Goal: Task Accomplishment & Management: Manage account settings

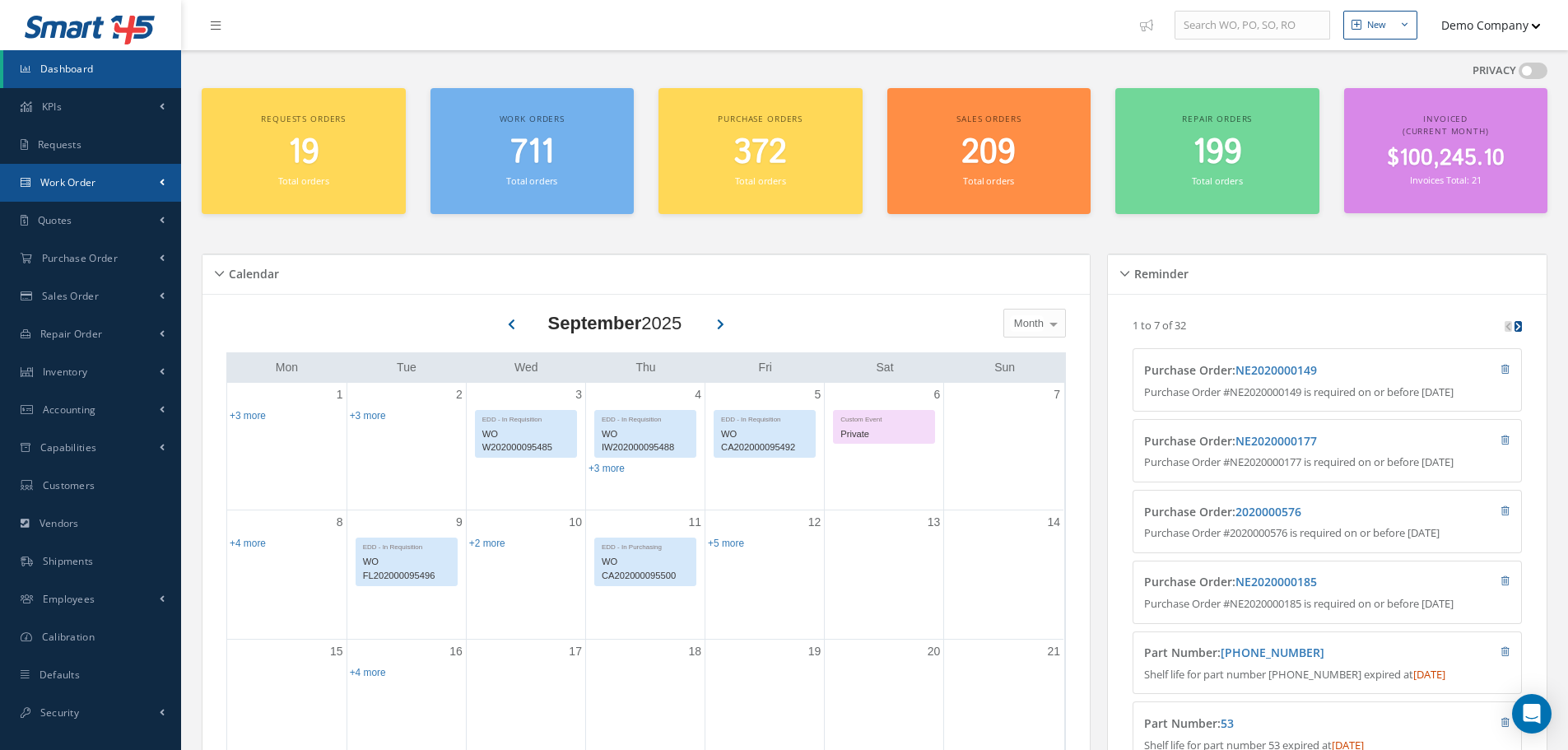
click at [111, 182] on link "Work Order" at bounding box center [90, 183] width 182 height 38
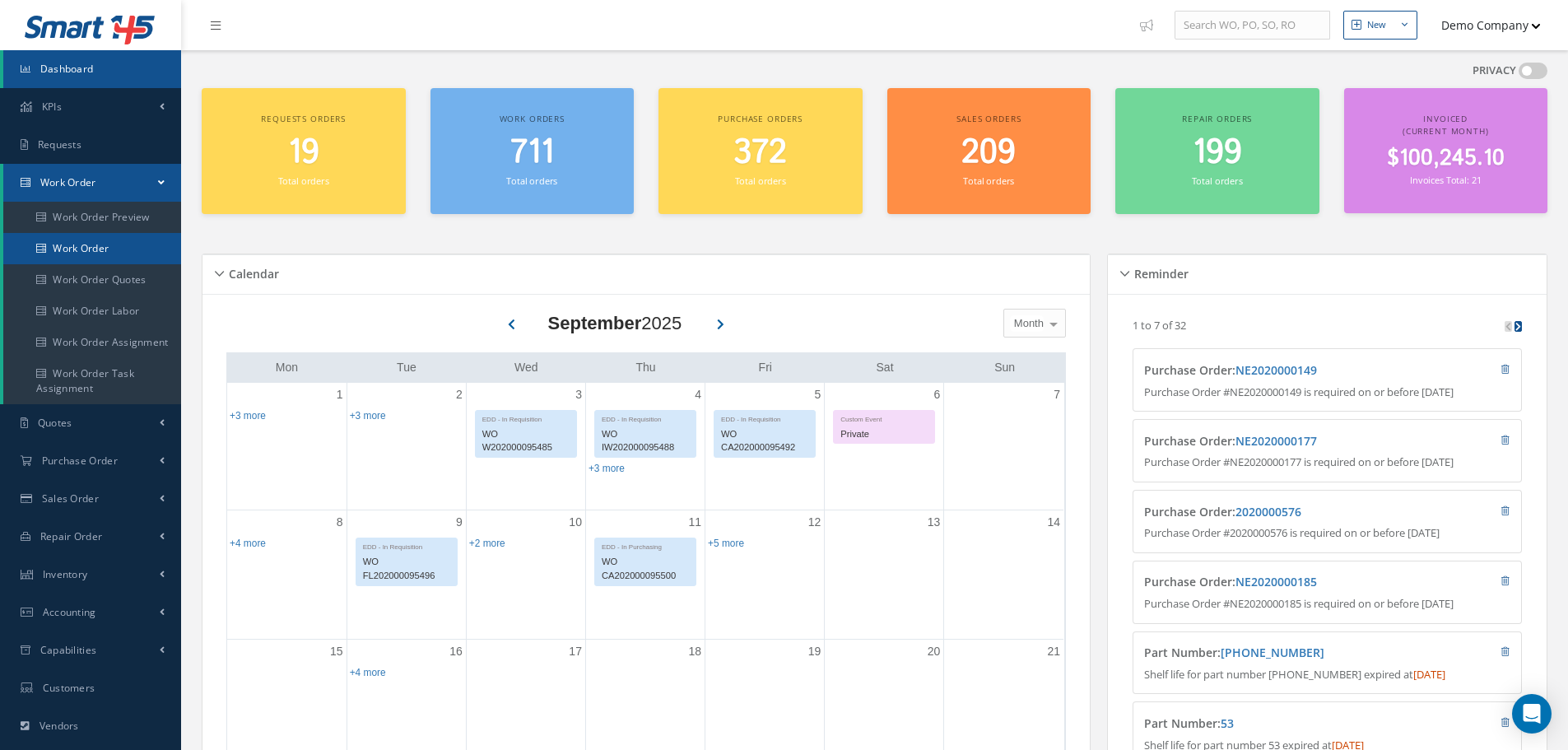
click at [73, 258] on link "Work Order" at bounding box center [91, 248] width 178 height 31
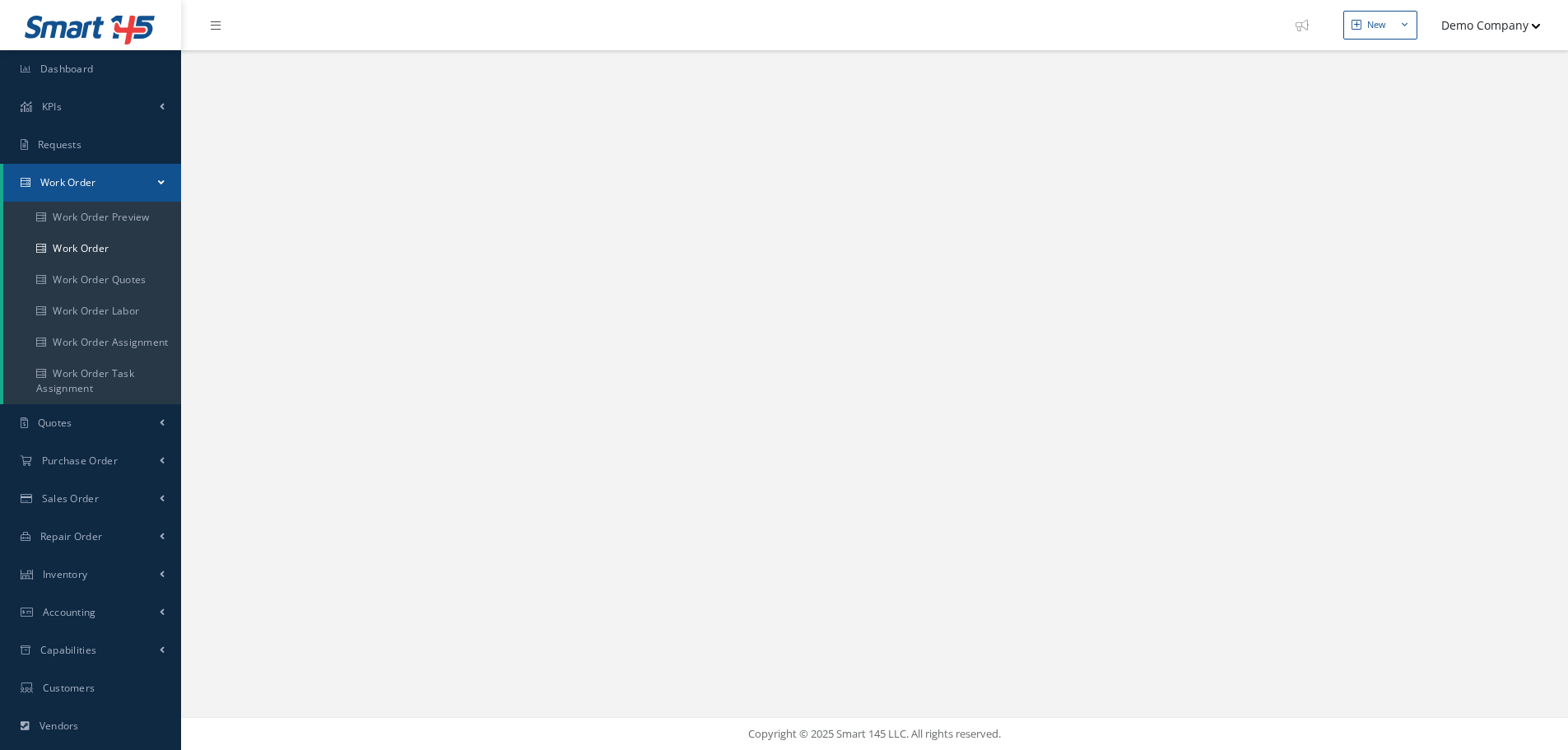
select select "25"
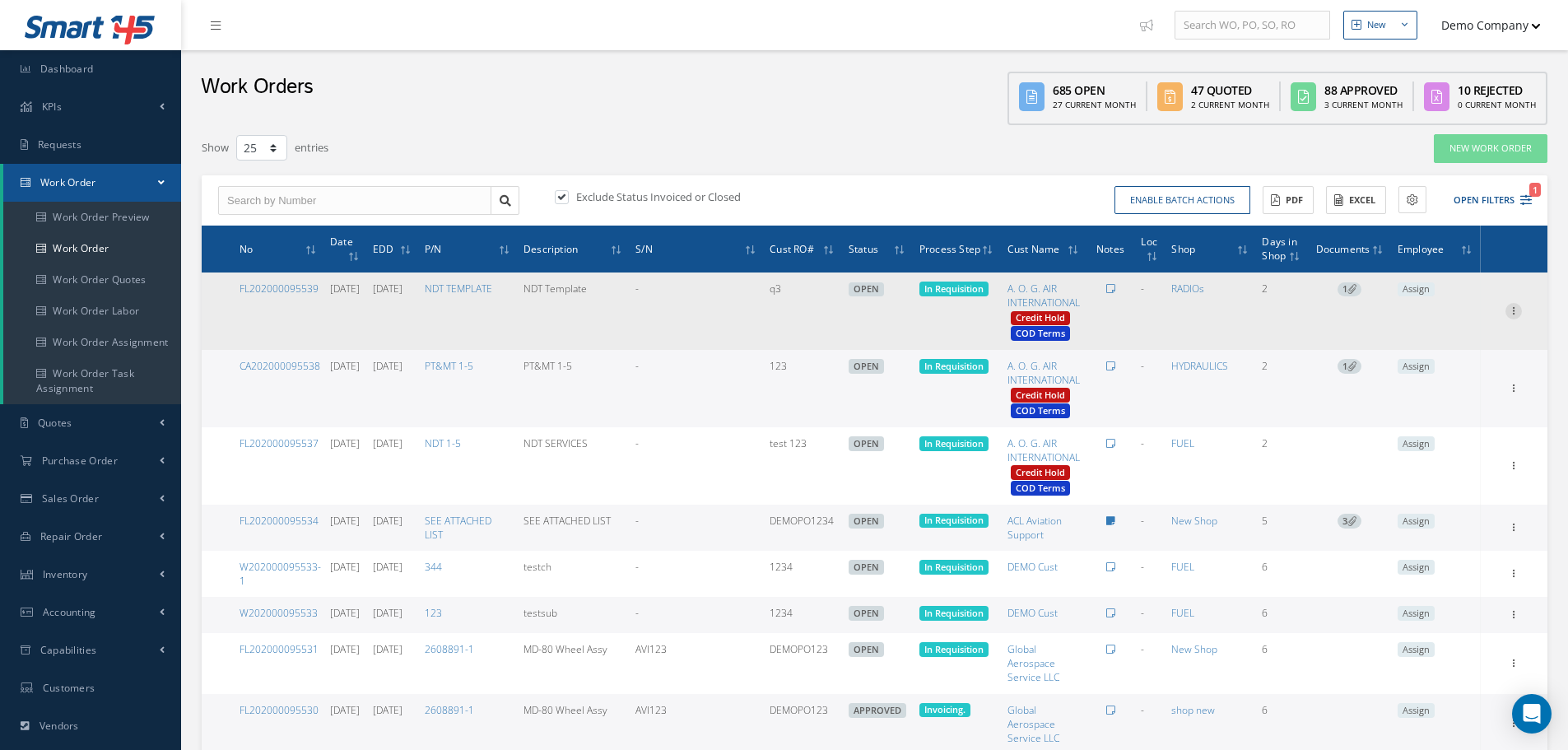
click at [1513, 310] on icon at bounding box center [1514, 309] width 17 height 13
click at [1440, 341] on link "Edit" at bounding box center [1438, 344] width 131 height 22
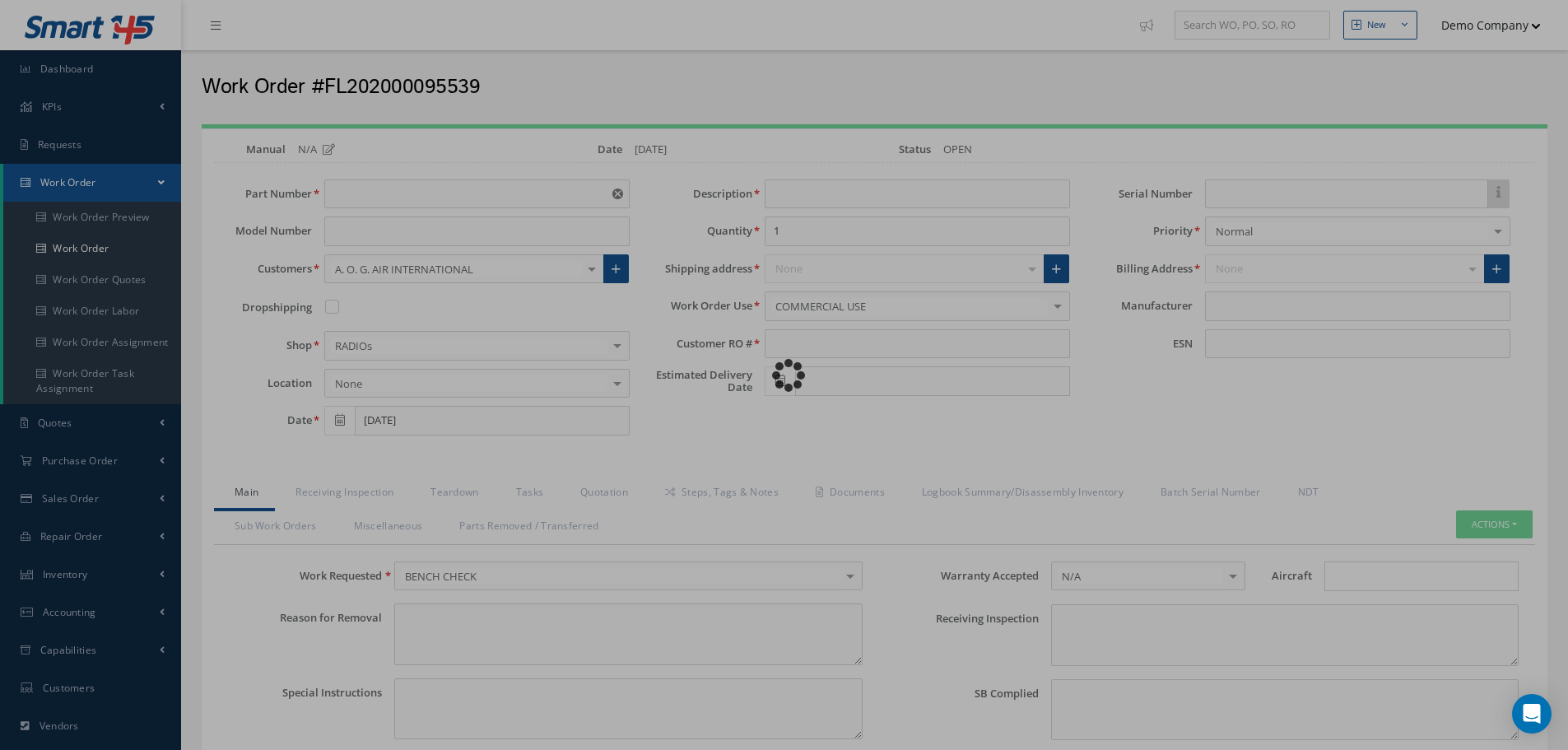
type input "NDT TEMPLATE"
type input "[DATE]"
type input "NDT Template"
type input "q3"
type input "[DATE]"
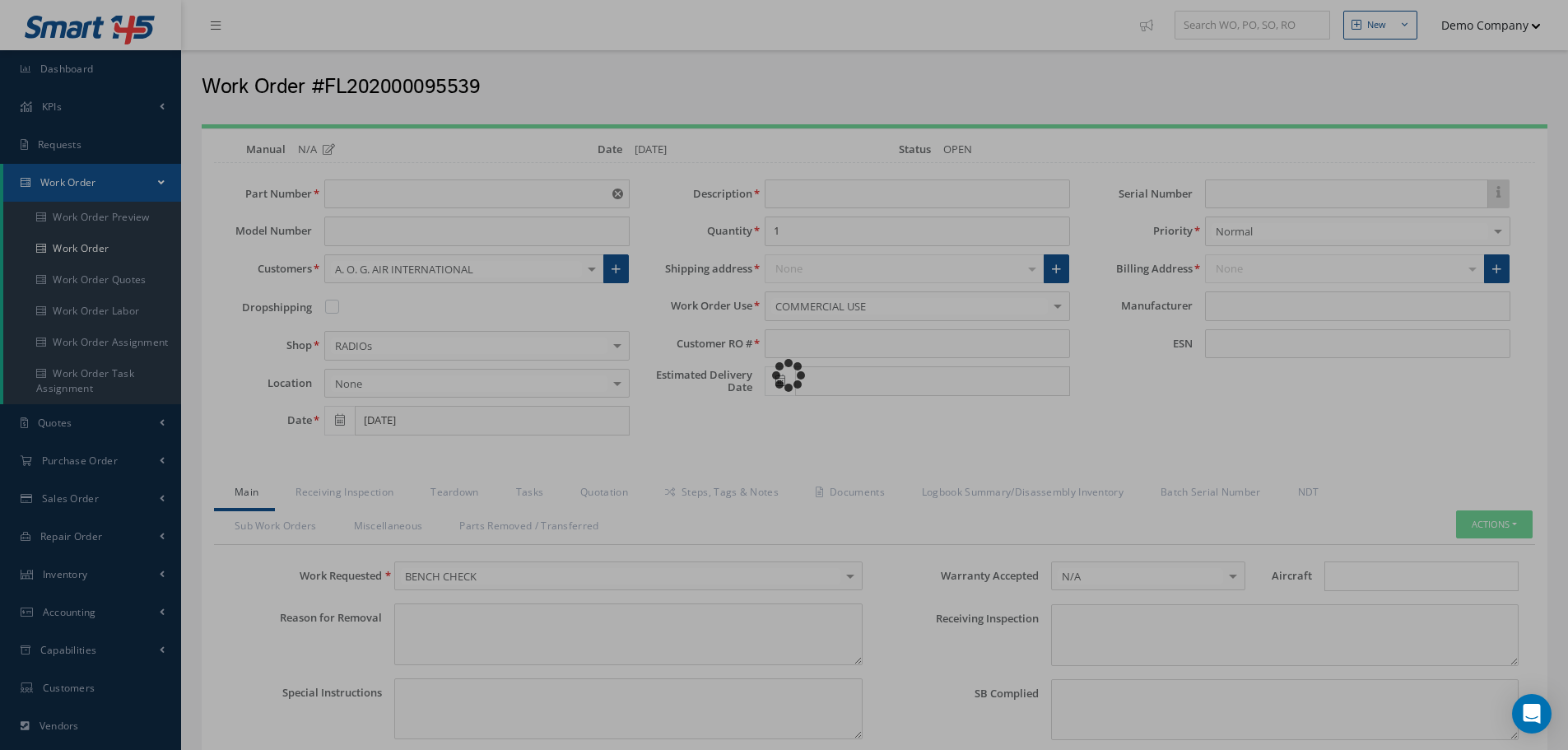
type input "faa aads"
type textarea "NO VISUAL DAMAGE"
type textarea "50"
type input "EASA ADS"
type textarea "test test"
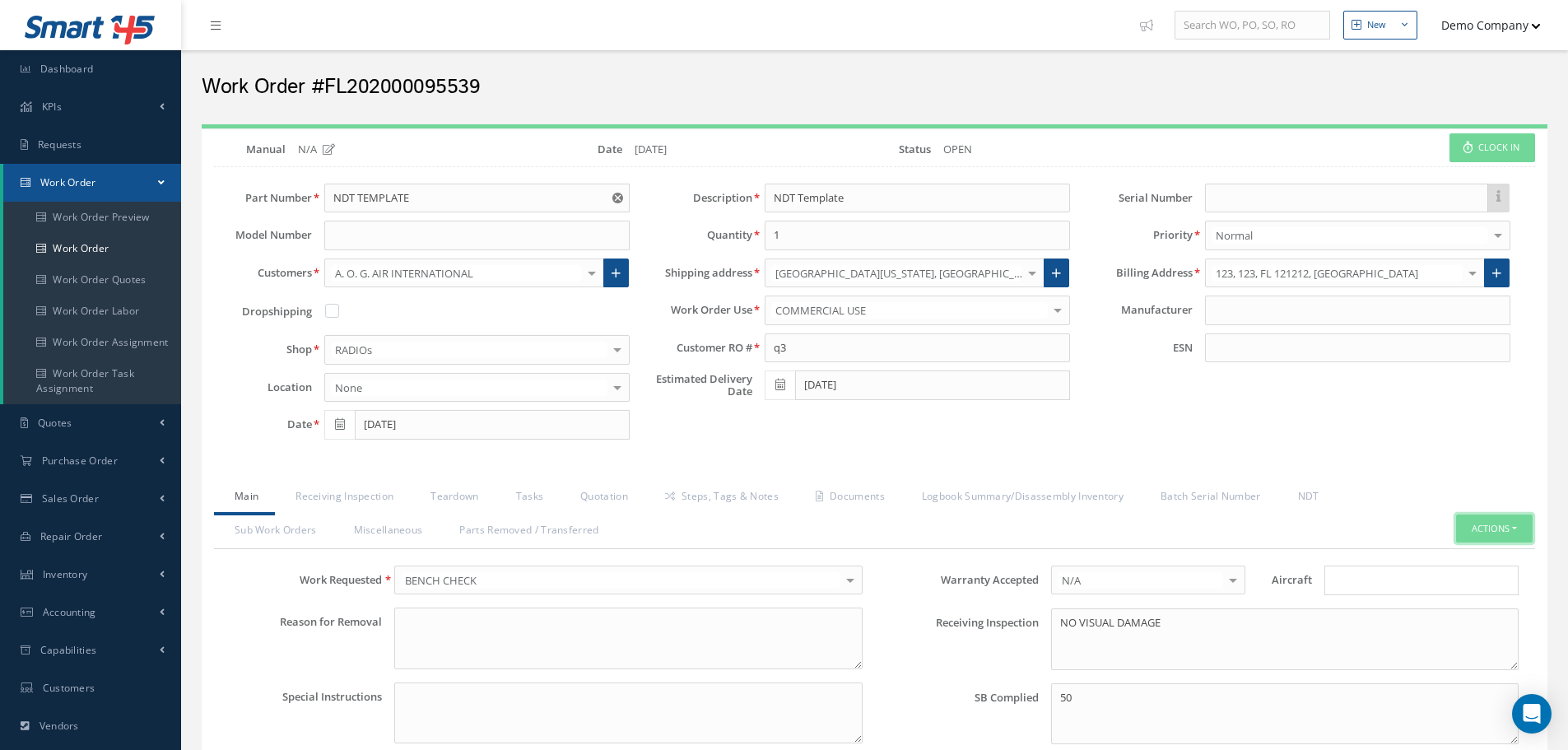
click at [1502, 519] on button "Actions" at bounding box center [1494, 528] width 77 height 28
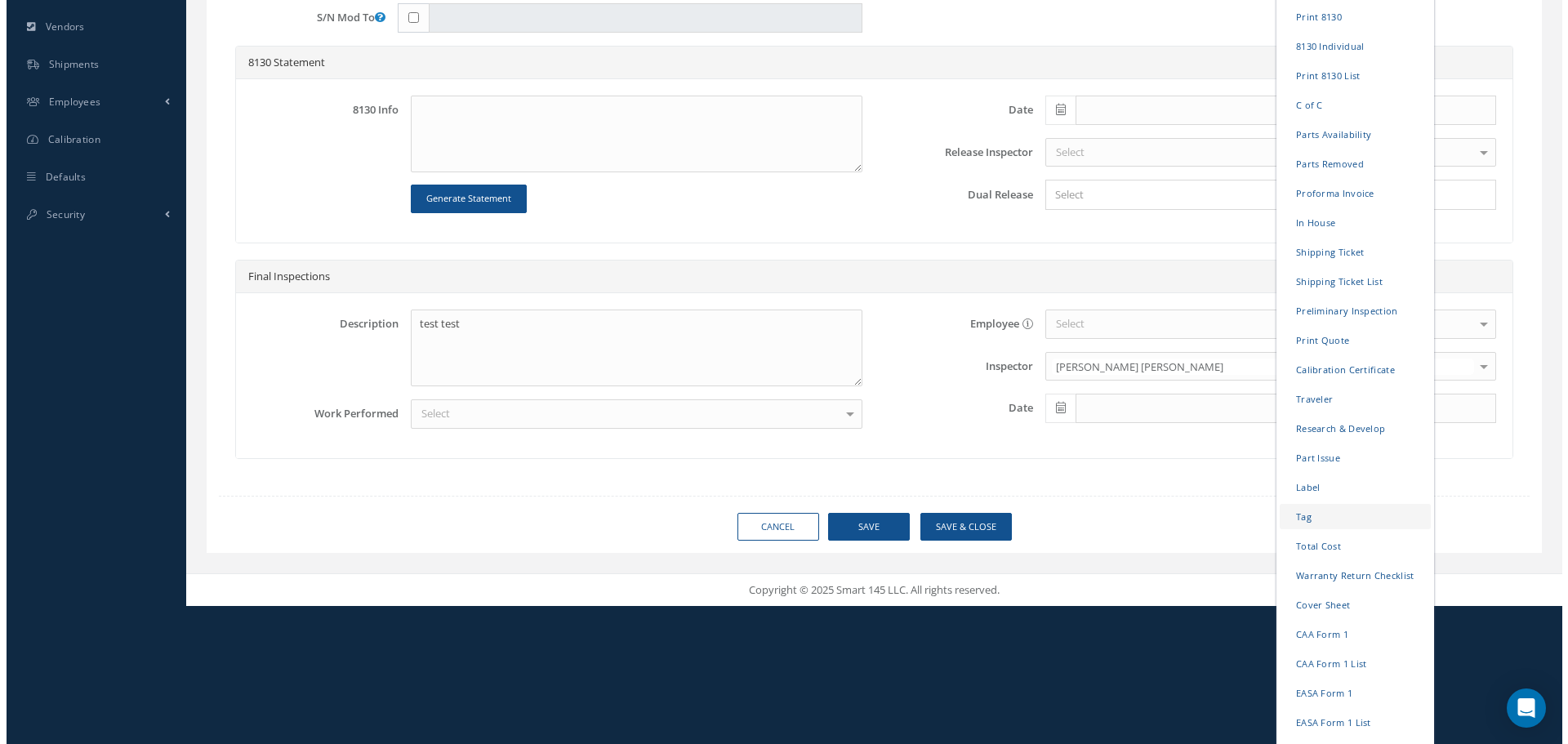
scroll to position [109, 0]
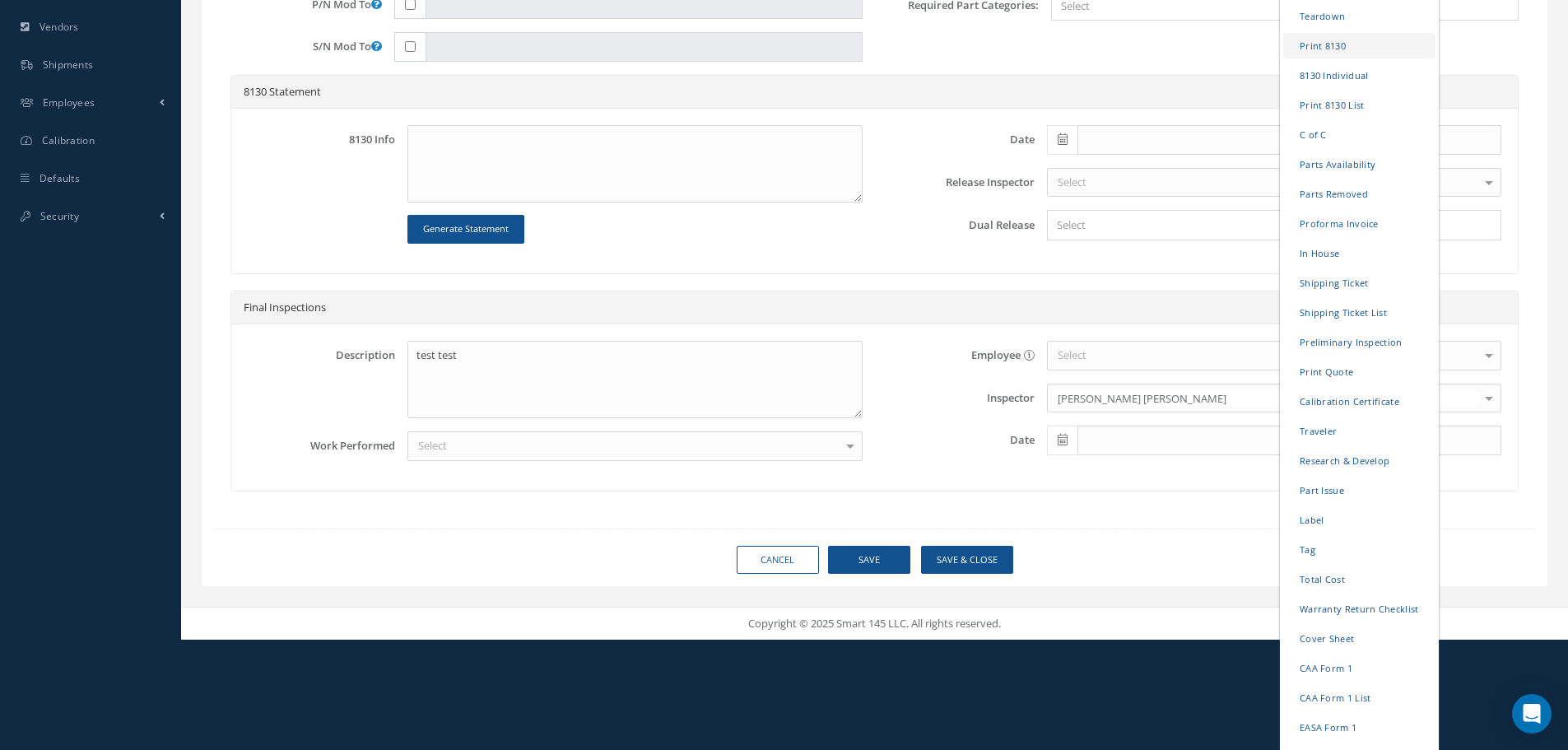
click at [1313, 52] on link "Print 8130" at bounding box center [1359, 46] width 152 height 26
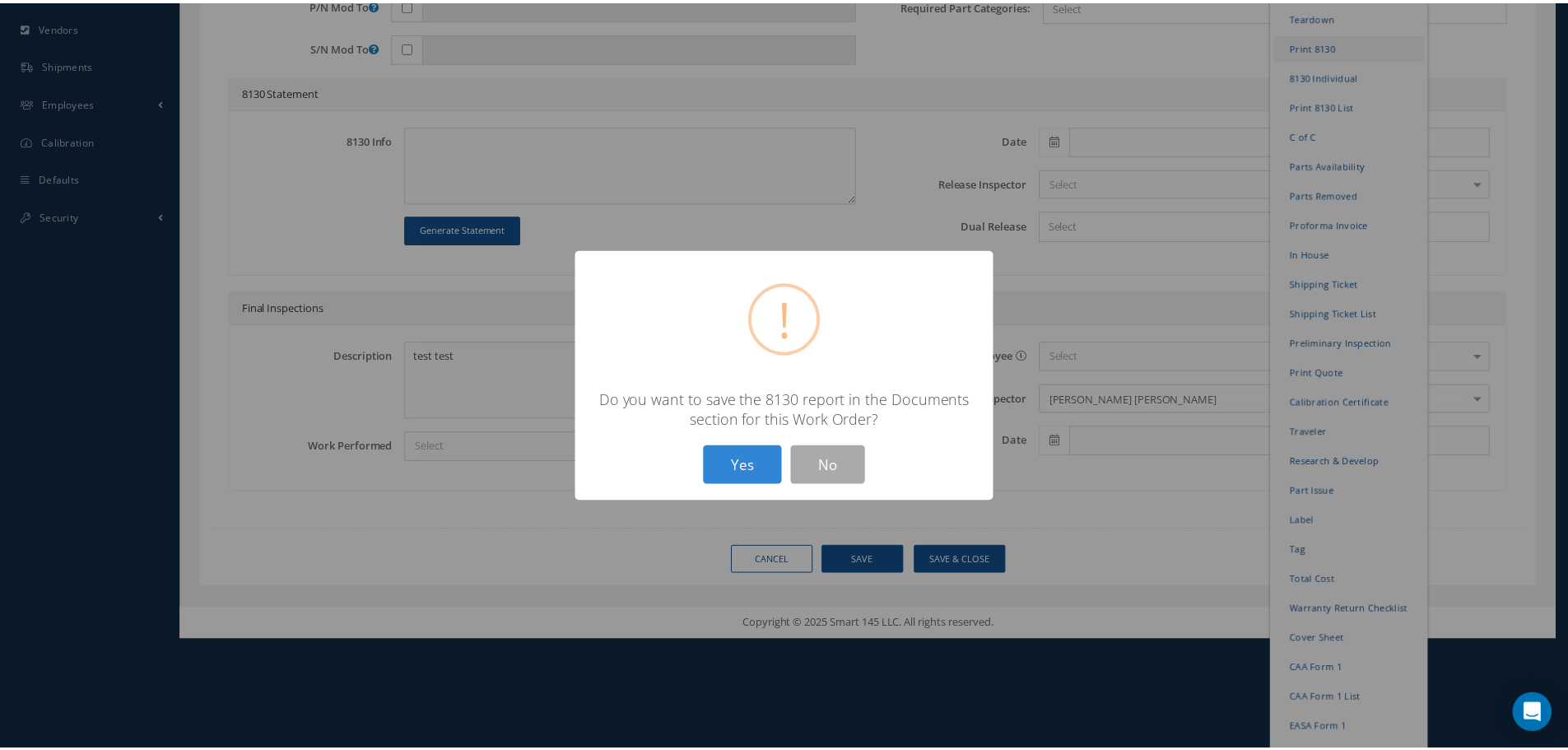
scroll to position [0, 0]
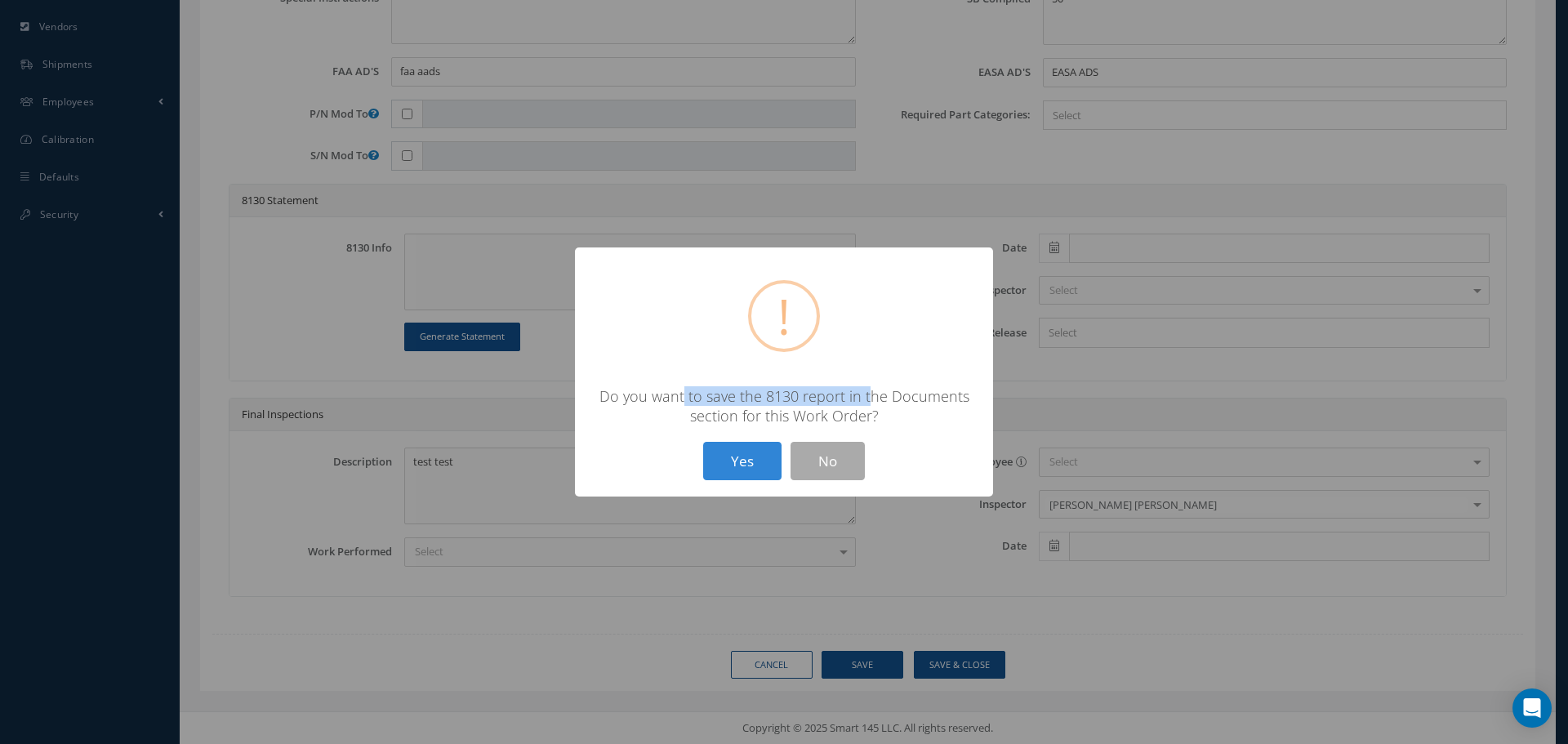
drag, startPoint x: 685, startPoint y: 402, endPoint x: 868, endPoint y: 396, distance: 183.1
click at [869, 397] on div "Do you want to save the 8130 report in the Documents section for this Work Orde…" at bounding box center [784, 406] width 385 height 39
drag, startPoint x: 729, startPoint y: 429, endPoint x: 872, endPoint y: 423, distance: 143.1
click at [872, 423] on div "? ! i × Do you want to save the 8130 report in the Documents section for this W…" at bounding box center [784, 372] width 419 height 249
click at [775, 462] on button "Yes" at bounding box center [742, 461] width 79 height 38
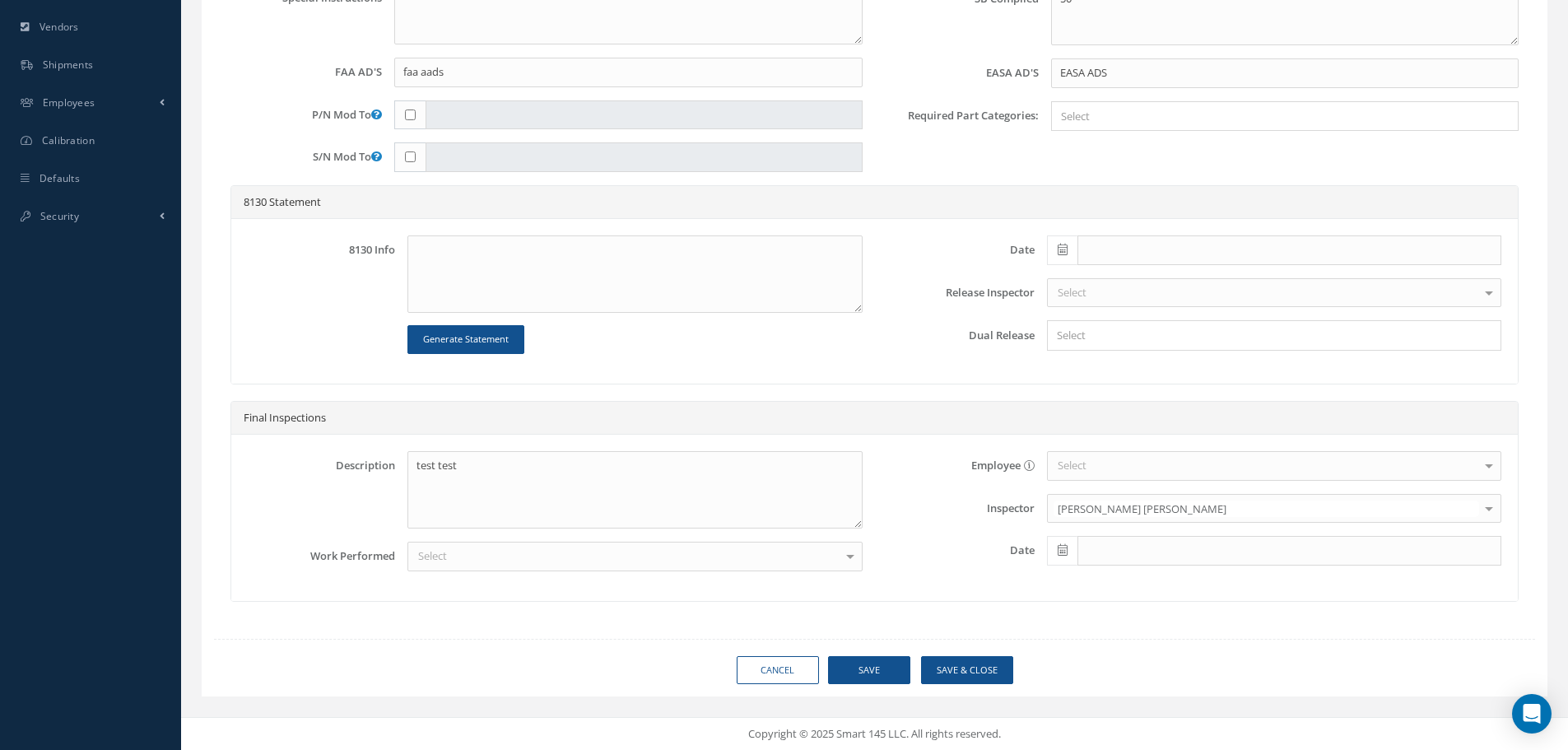
click at [1170, 336] on input "Search for option" at bounding box center [1271, 336] width 443 height 18
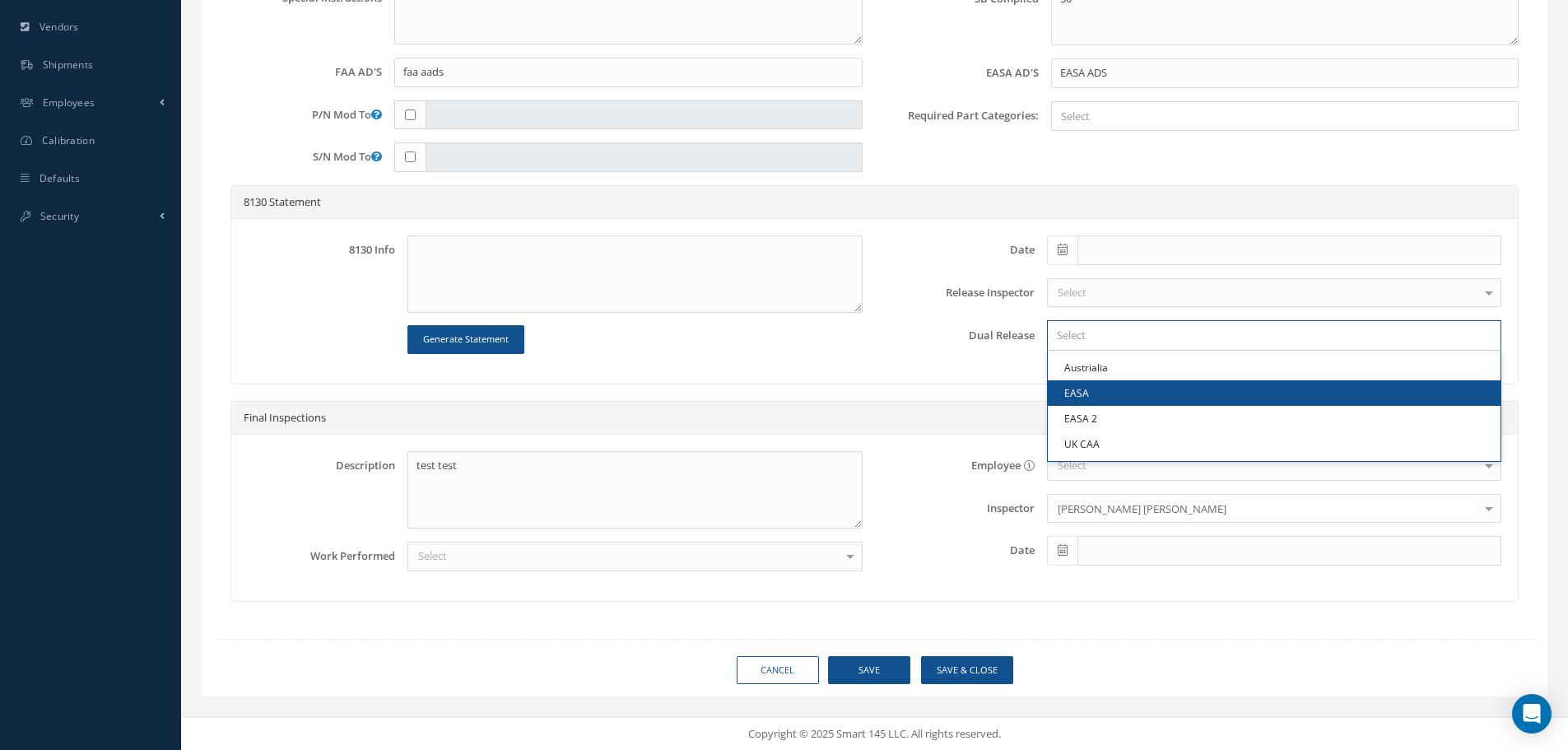
click at [1108, 390] on link "EASA" at bounding box center [1275, 394] width 453 height 26
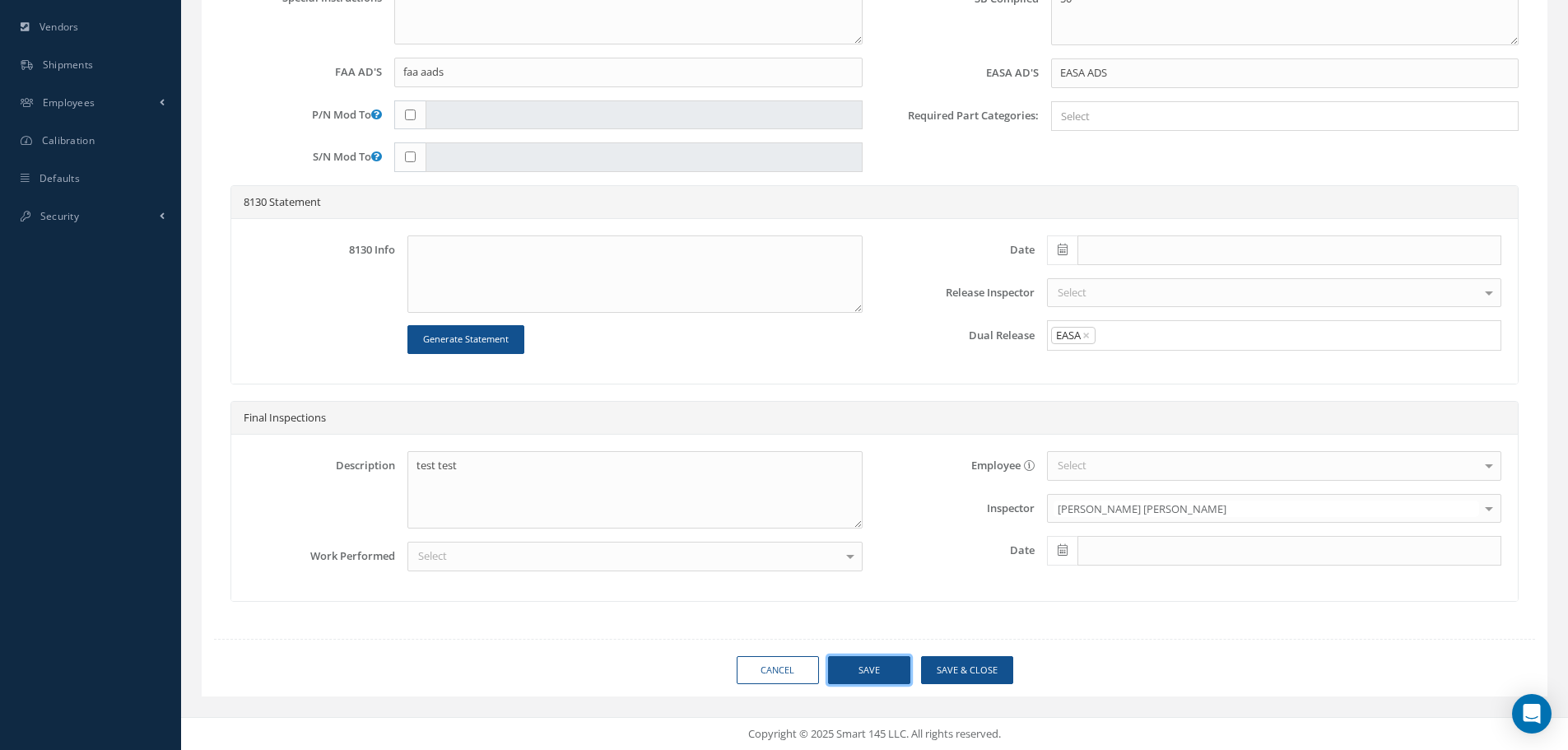
click at [879, 677] on button "Save" at bounding box center [869, 670] width 82 height 28
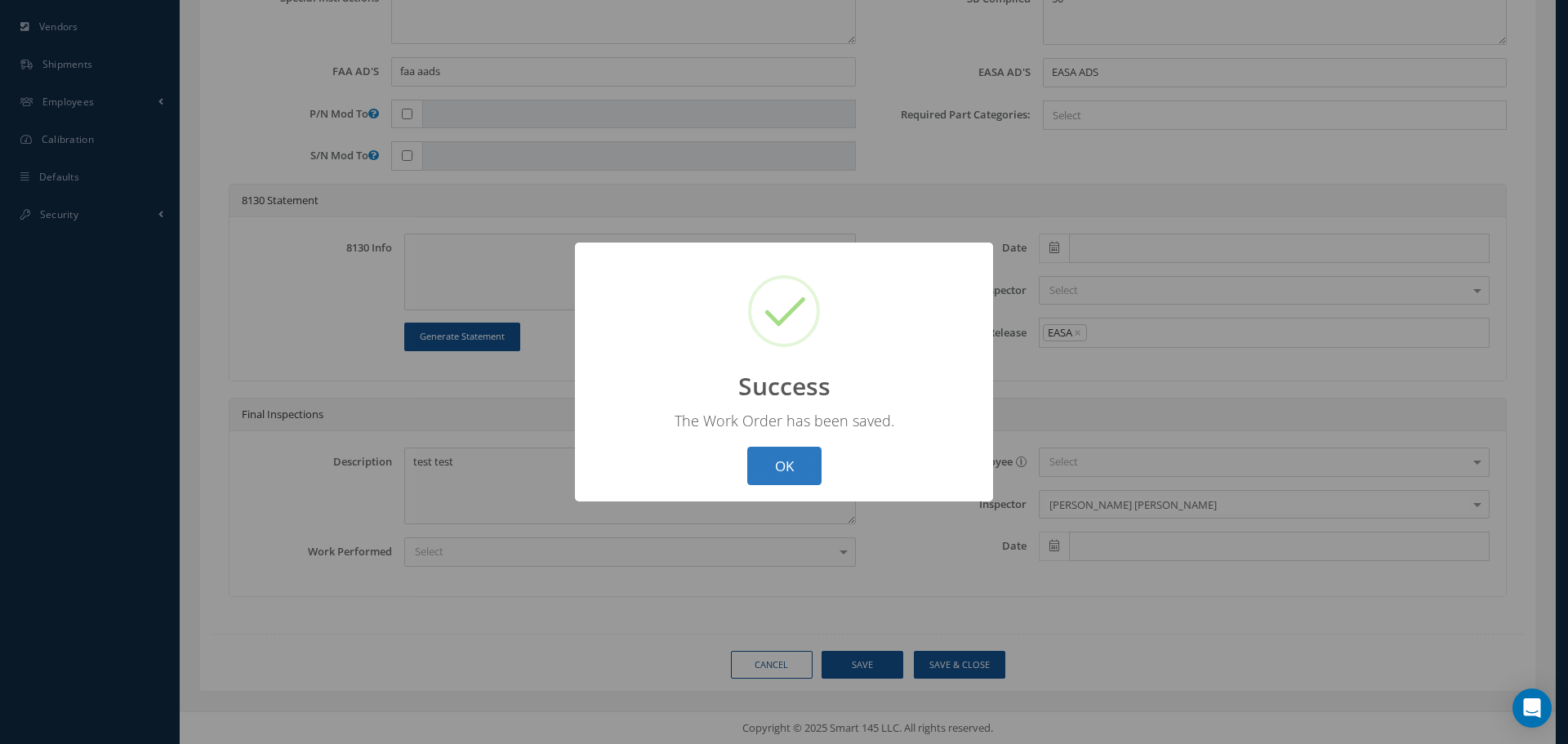
click at [810, 467] on button "OK" at bounding box center [784, 465] width 74 height 38
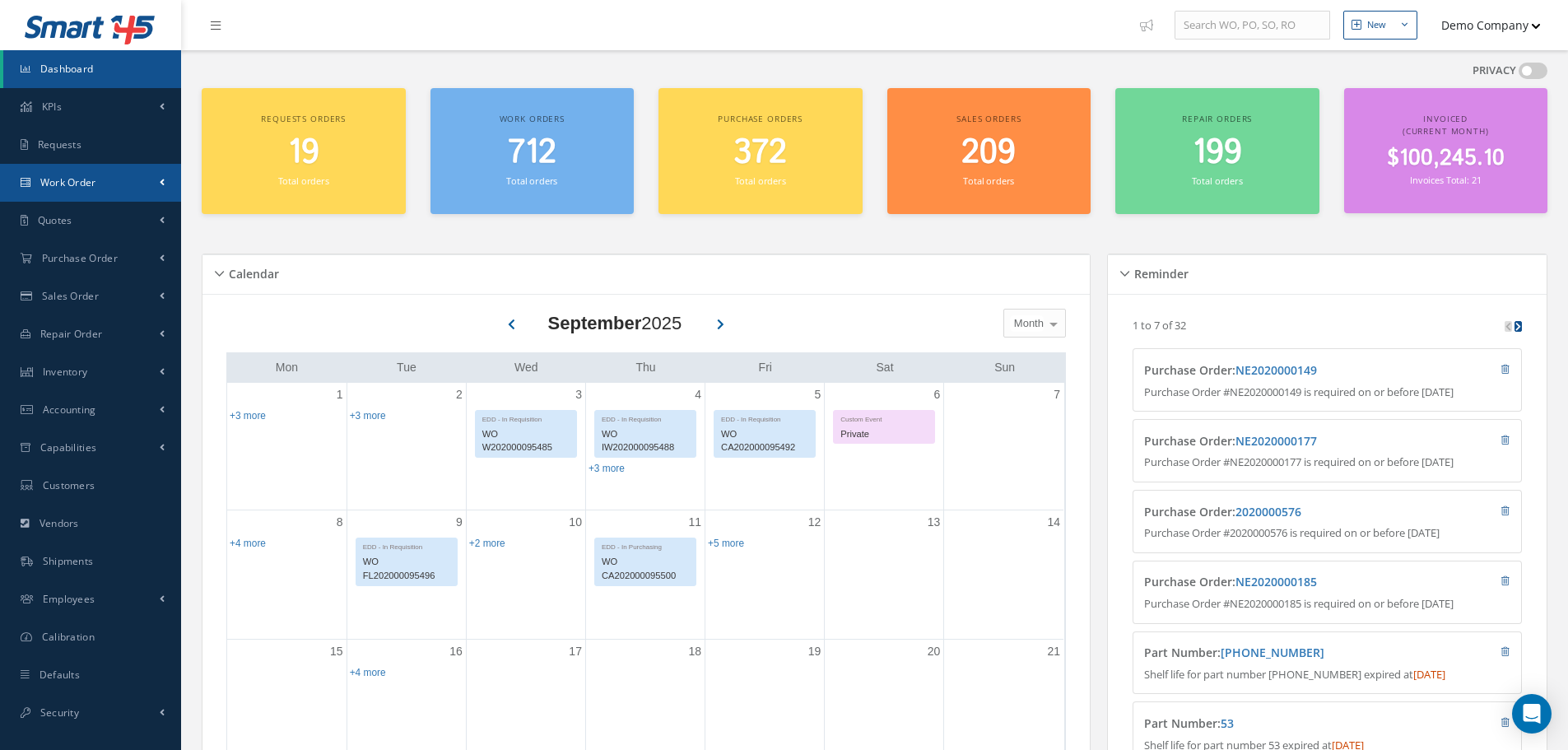
click at [134, 190] on link "Work Order" at bounding box center [90, 183] width 182 height 38
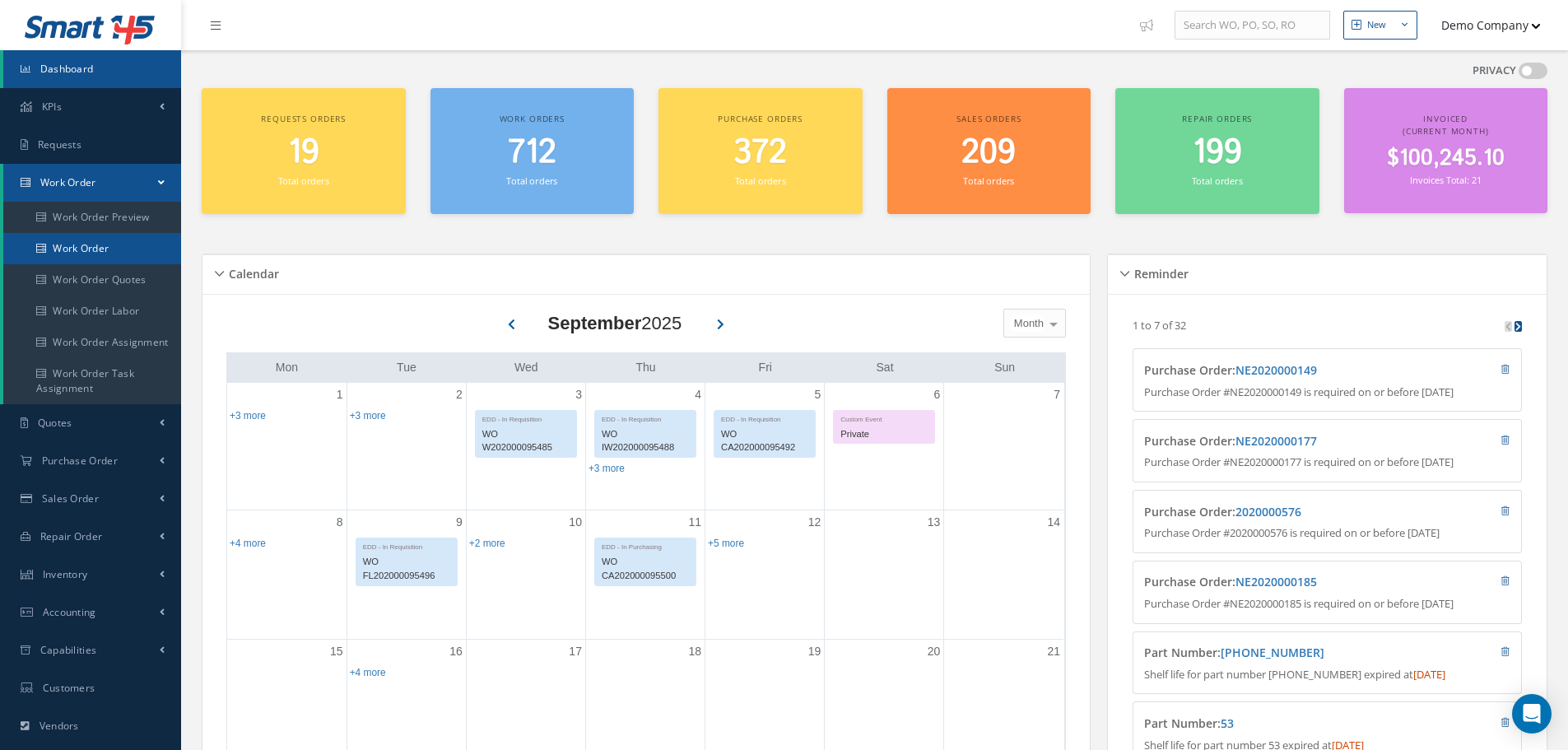
drag, startPoint x: 105, startPoint y: 247, endPoint x: 223, endPoint y: 289, distance: 125.3
click at [104, 247] on link "Work Order" at bounding box center [91, 248] width 178 height 31
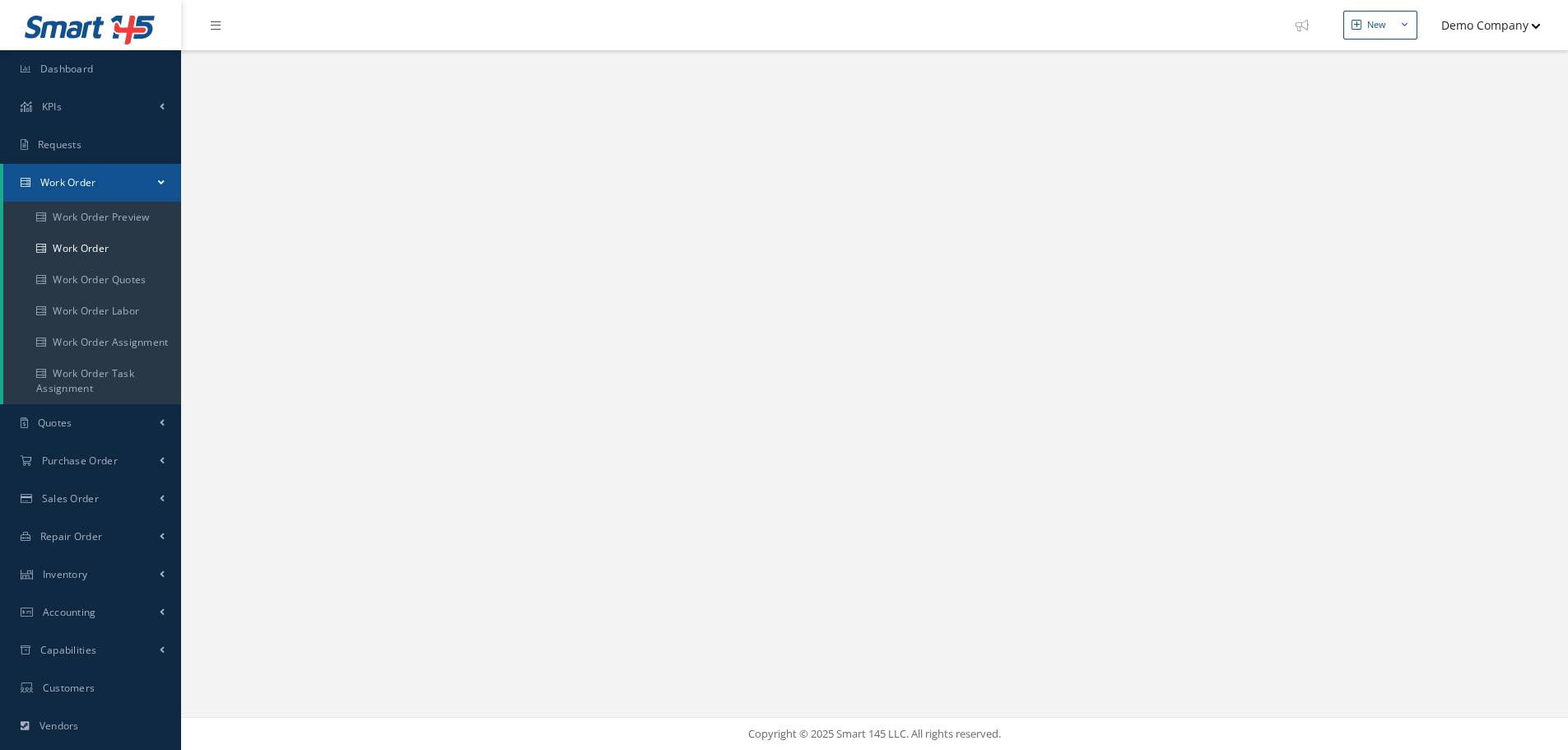
select select "25"
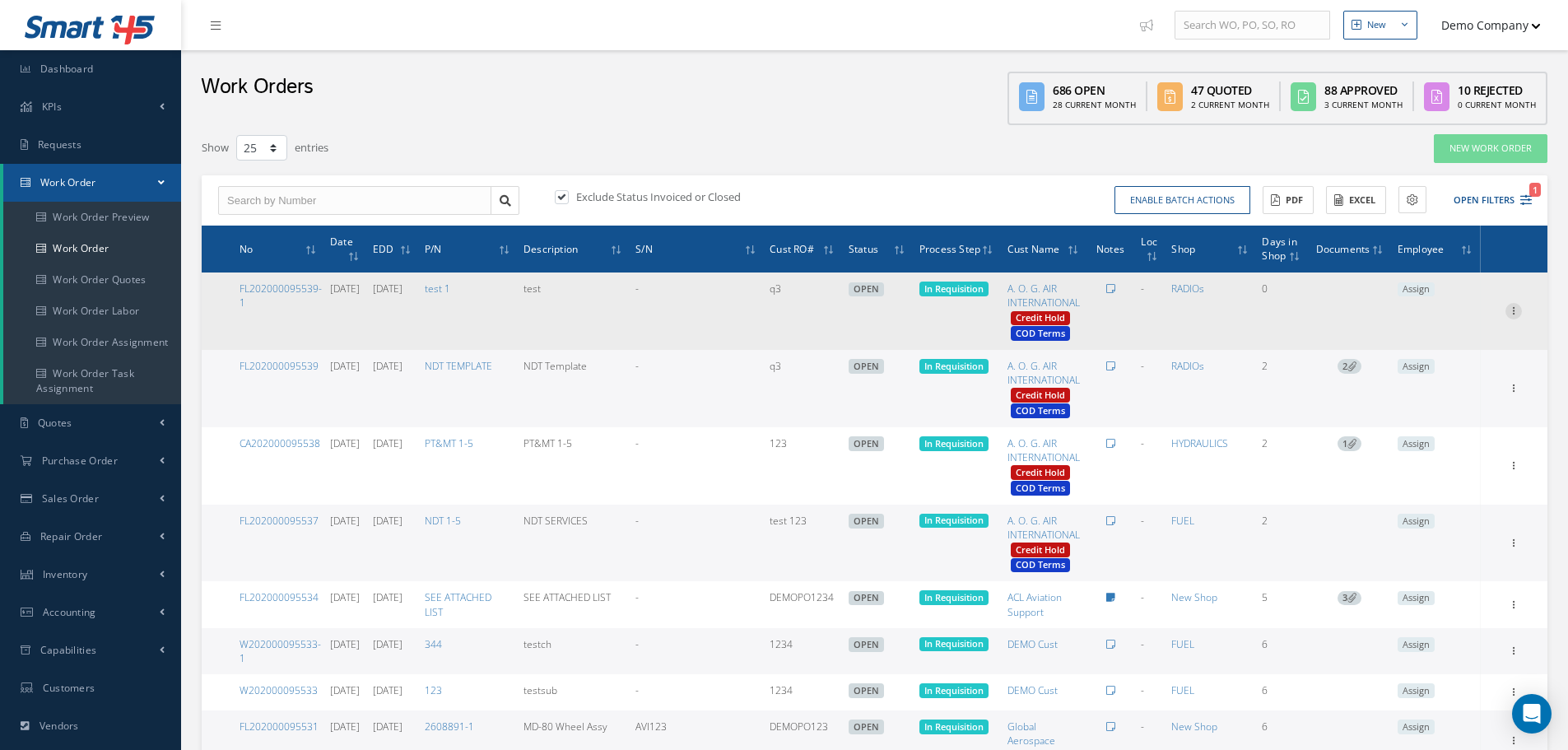
click at [1510, 315] on icon at bounding box center [1514, 309] width 17 height 13
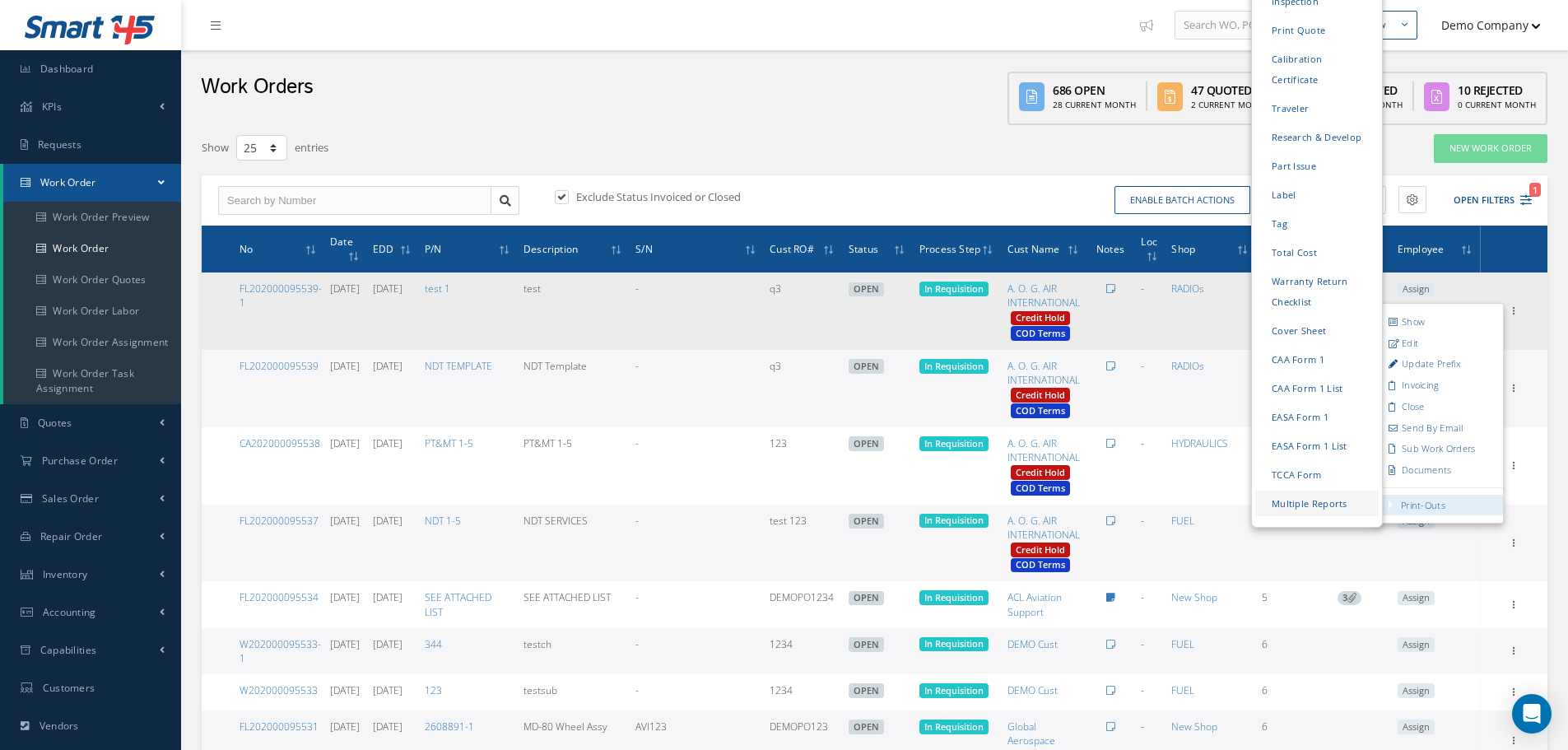
click at [1336, 494] on link "Multiple Reports" at bounding box center [1318, 504] width 124 height 26
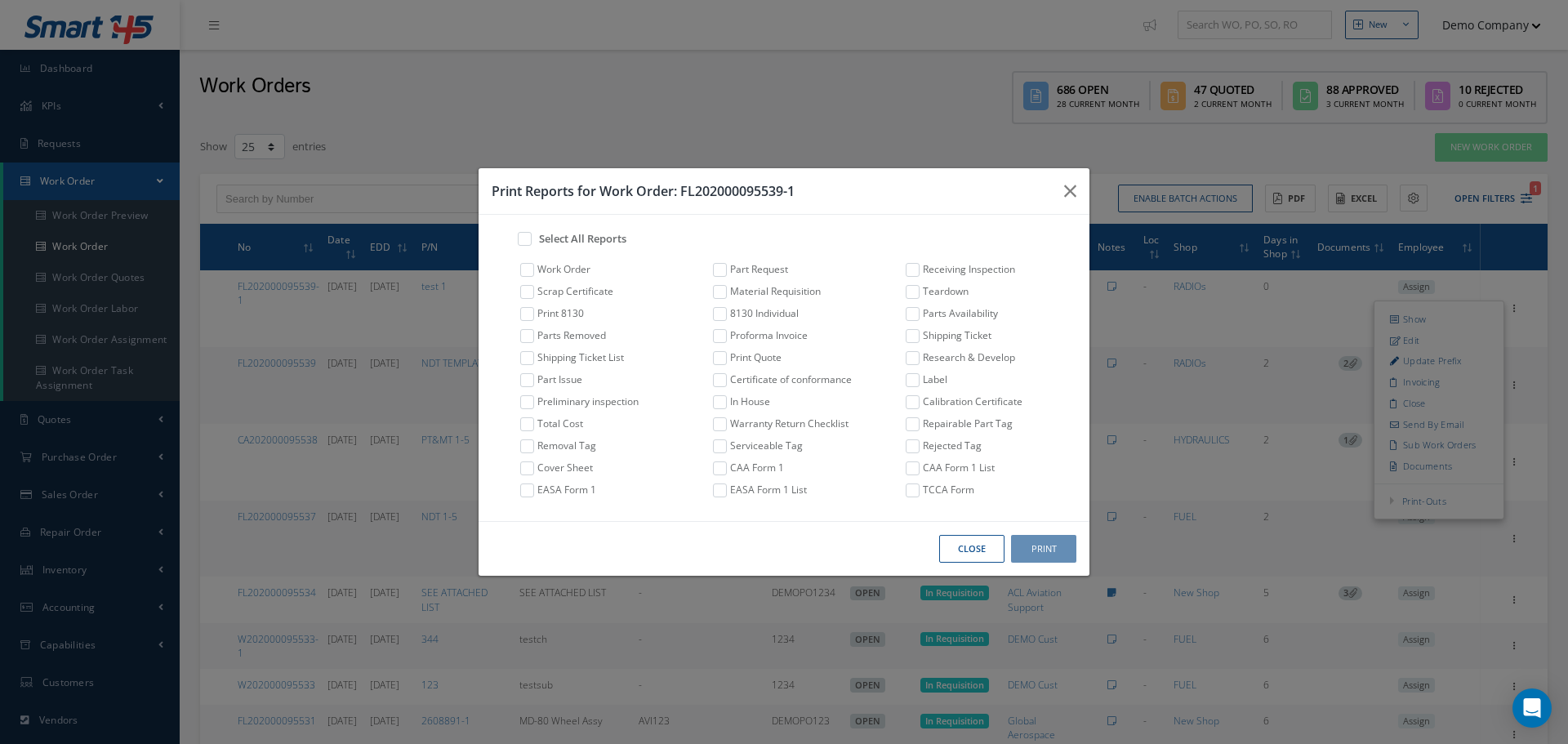
click at [533, 307] on label at bounding box center [535, 307] width 4 height 0
click at [526, 317] on input "checkbox" at bounding box center [524, 312] width 11 height 11
checkbox input "true"
click at [1051, 551] on button "Print" at bounding box center [1043, 549] width 65 height 28
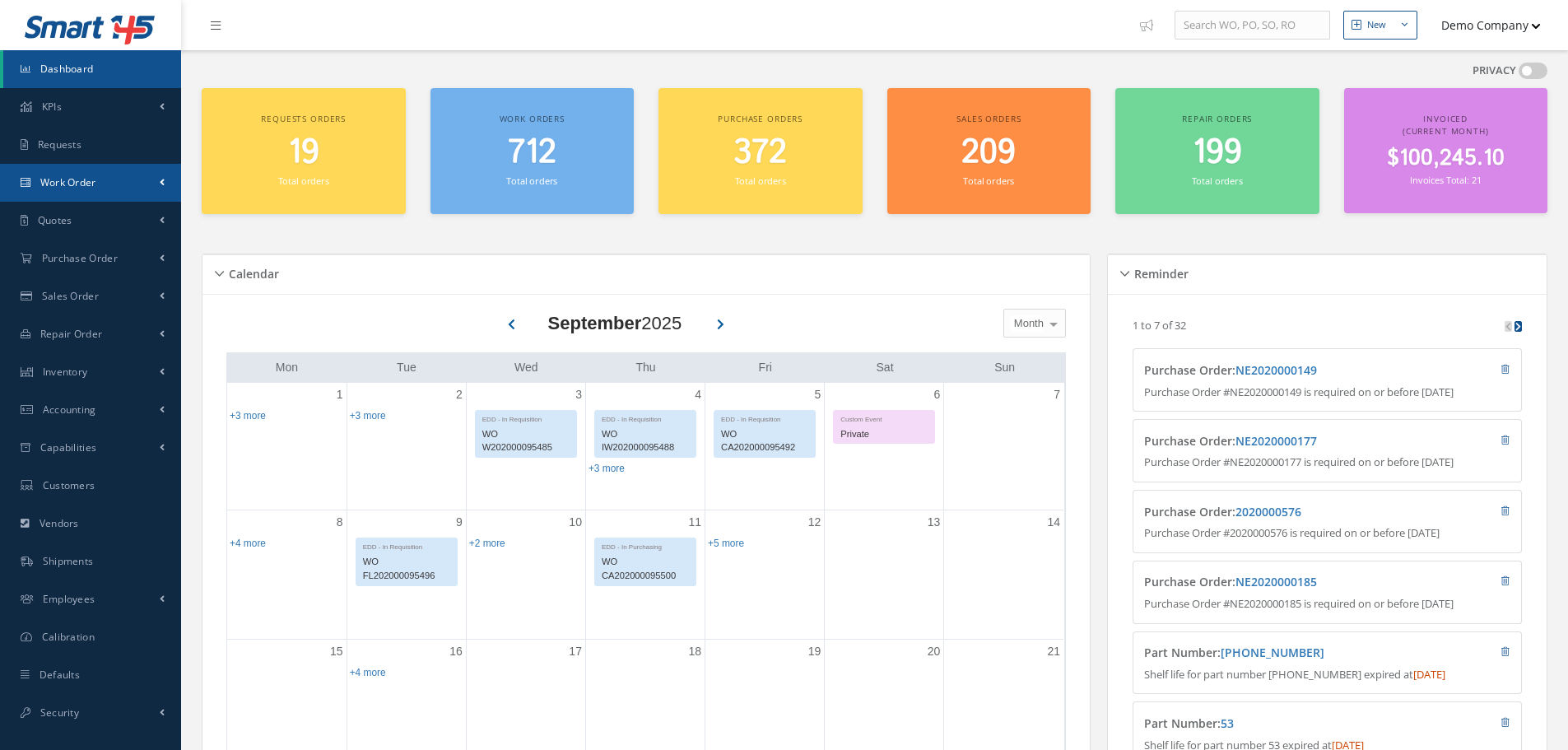
click at [153, 177] on link "Work Order" at bounding box center [90, 183] width 182 height 38
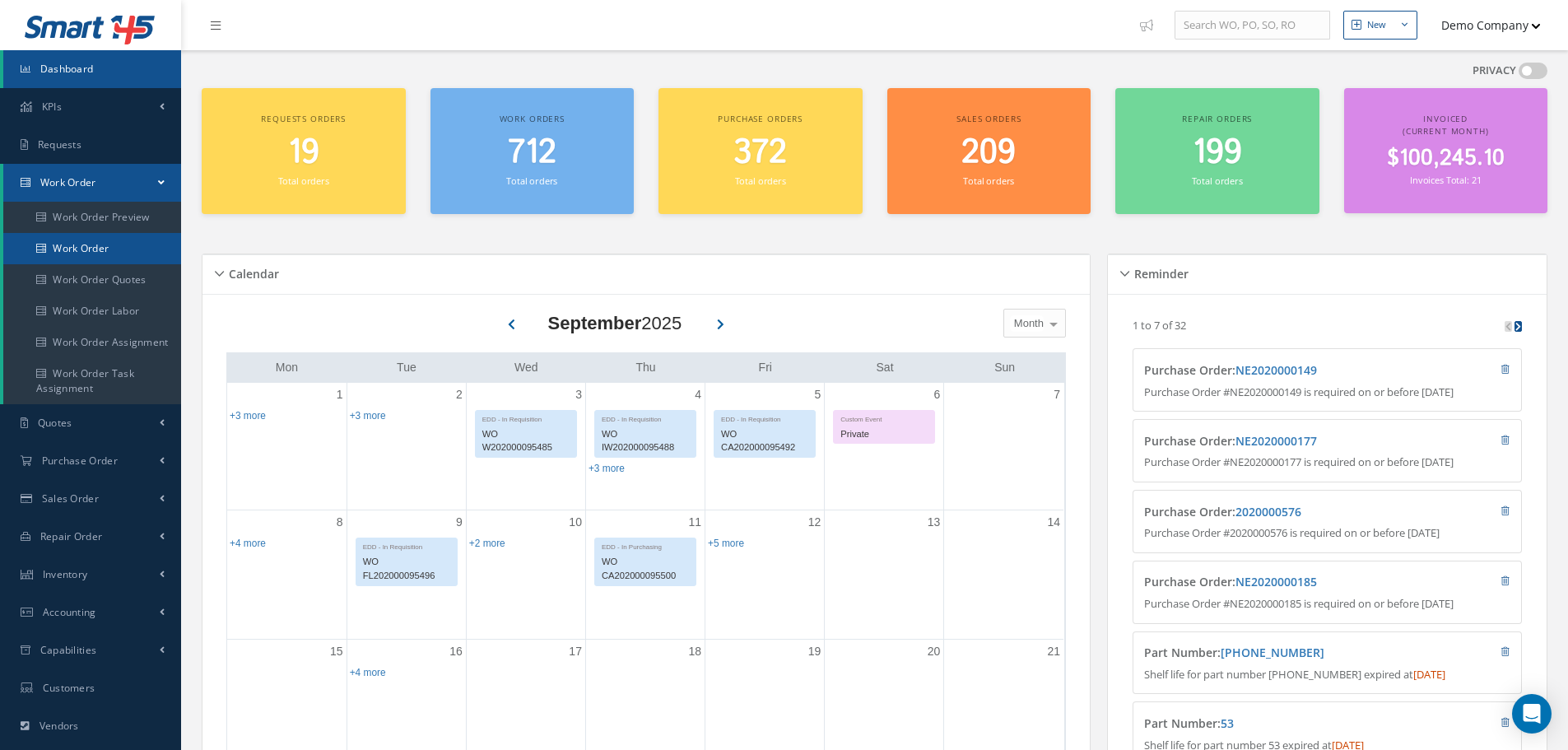
click at [108, 248] on link "Work Order" at bounding box center [91, 248] width 178 height 31
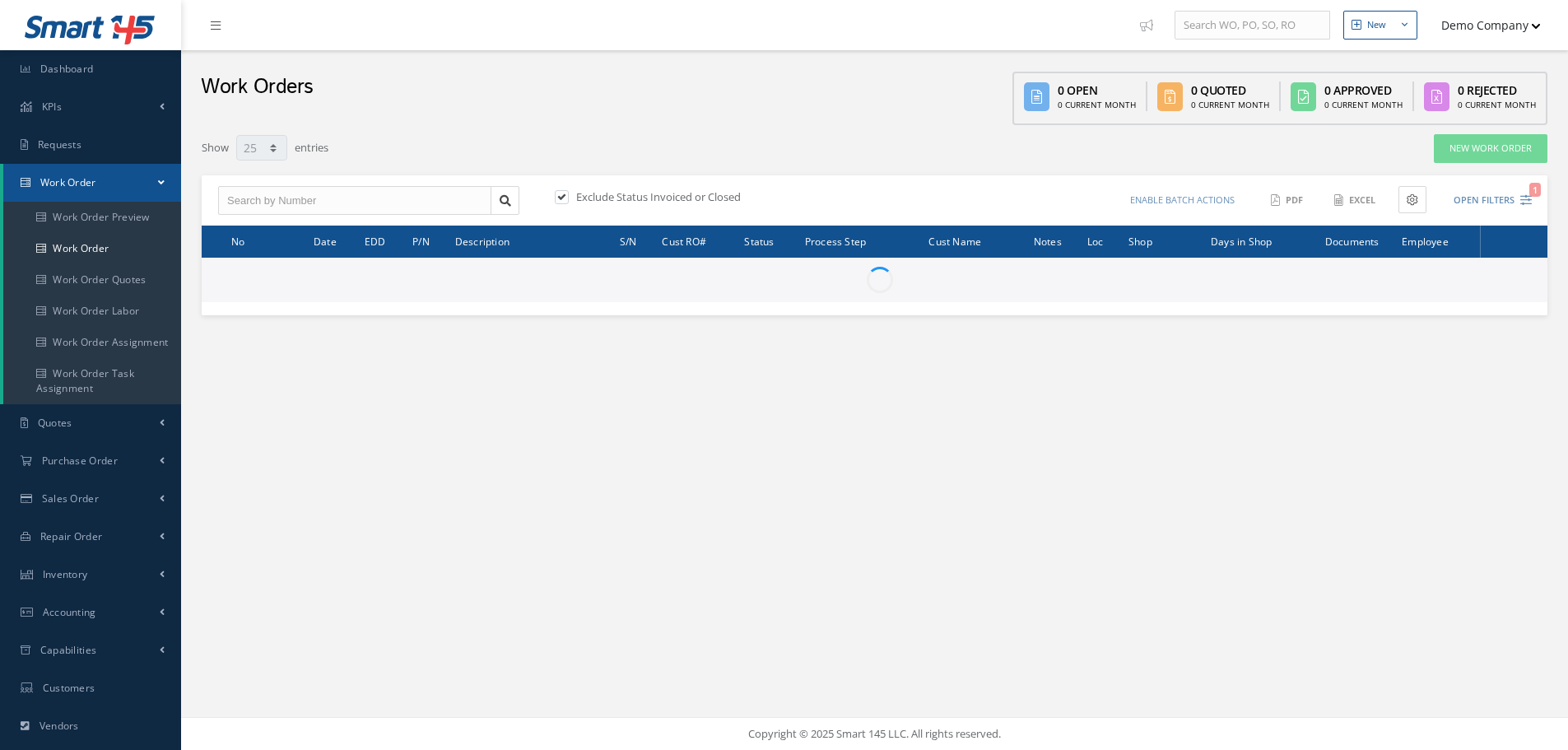
select select "25"
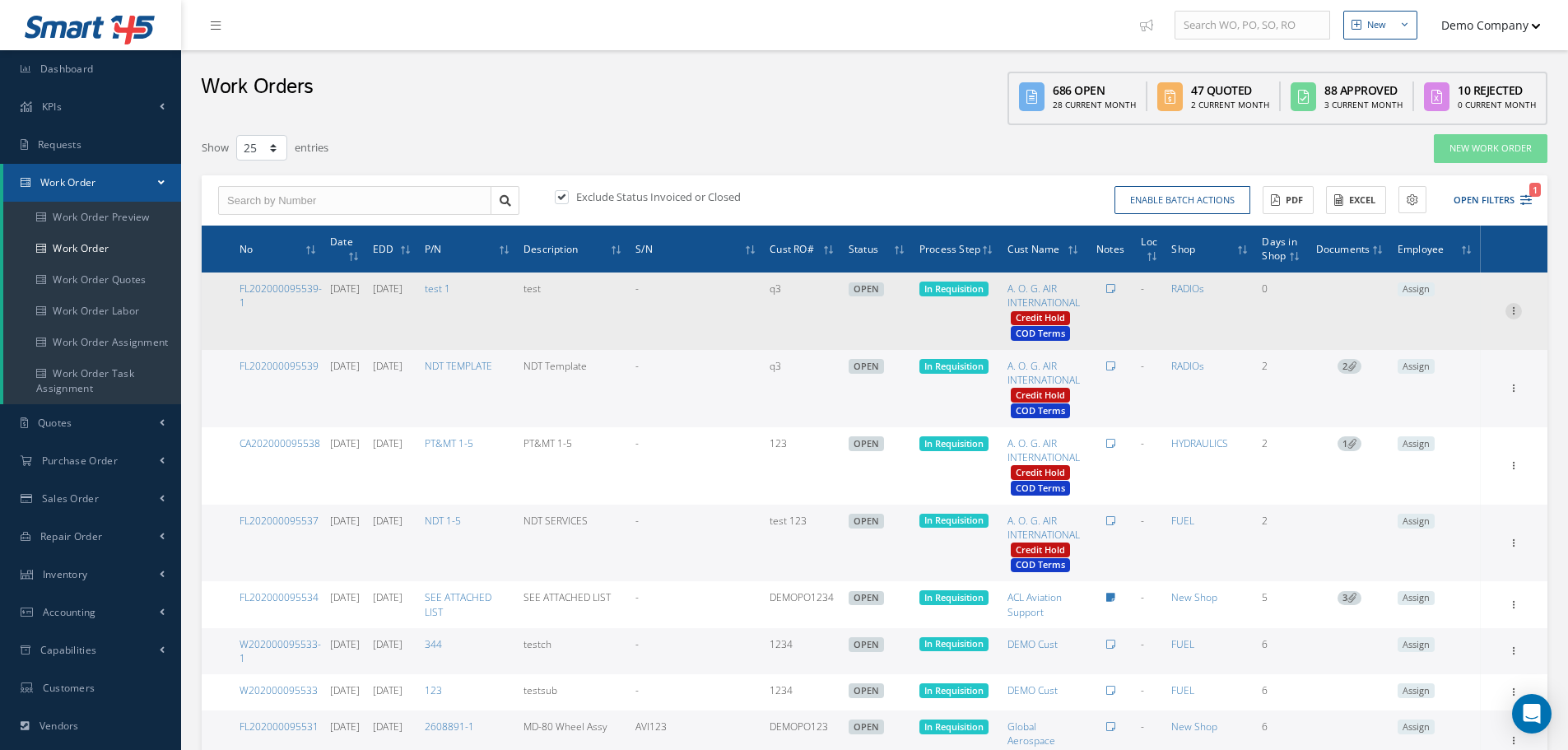
click at [1508, 312] on icon at bounding box center [1514, 309] width 17 height 13
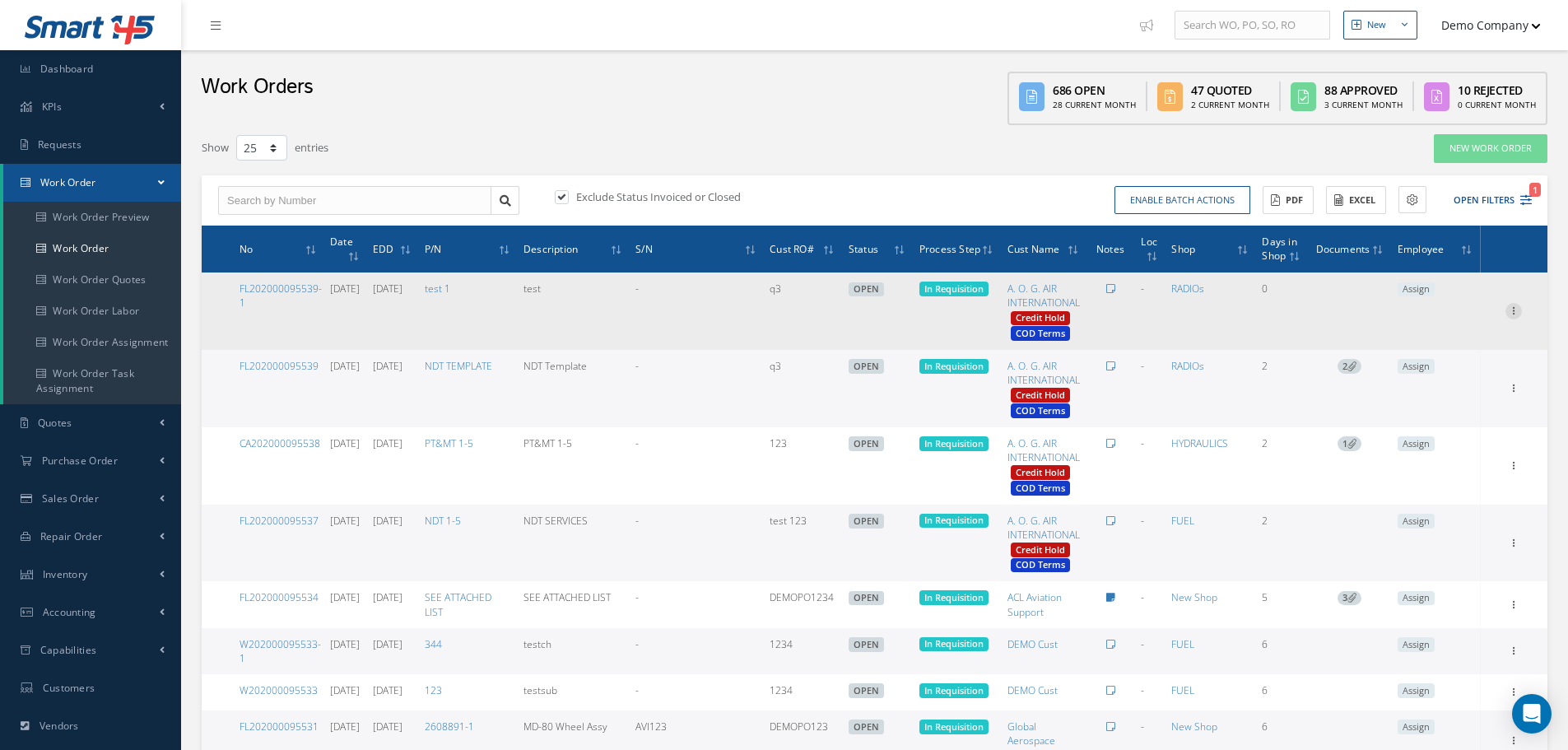
click at [1517, 314] on icon at bounding box center [1514, 309] width 17 height 13
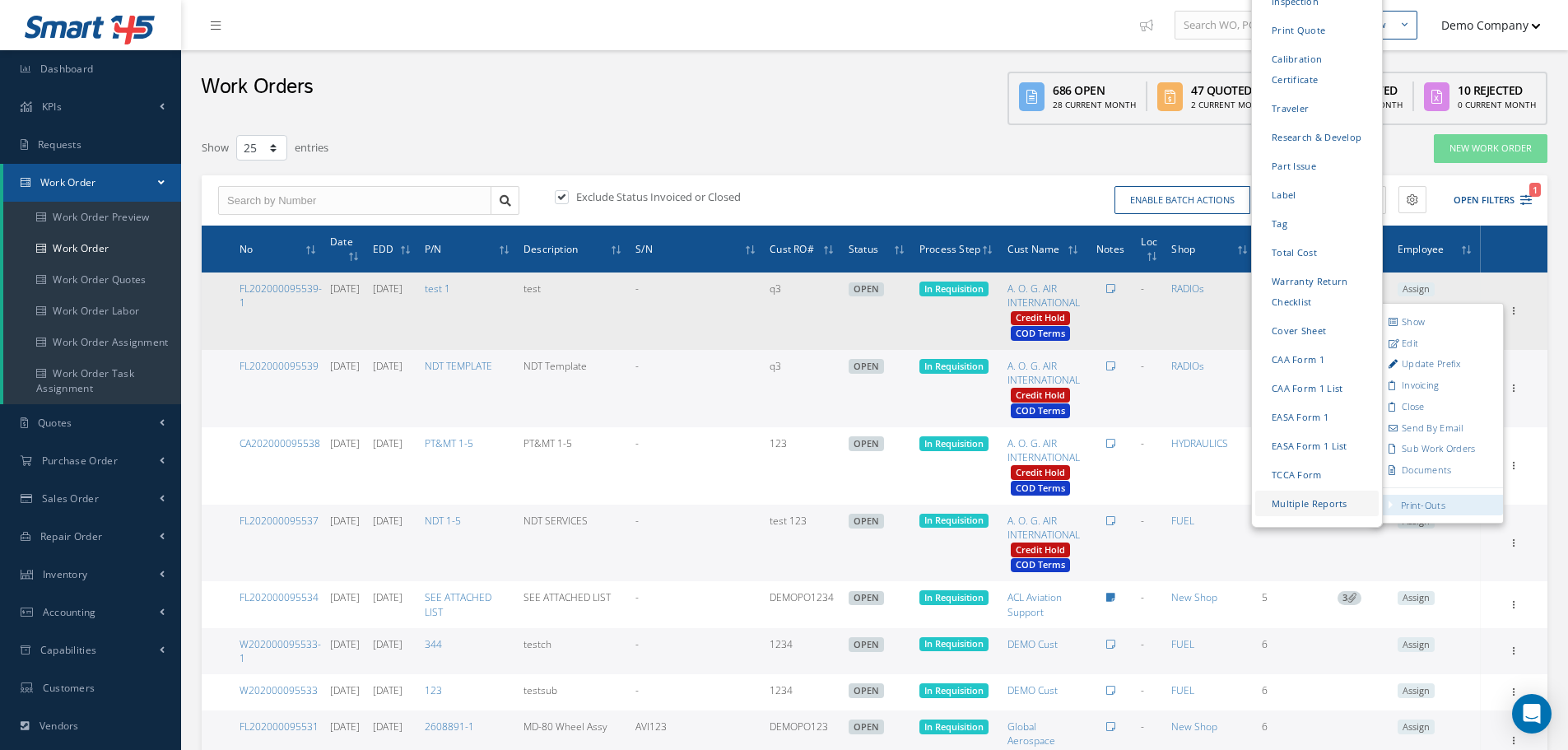
click at [1334, 491] on link "Multiple Reports" at bounding box center [1318, 504] width 124 height 26
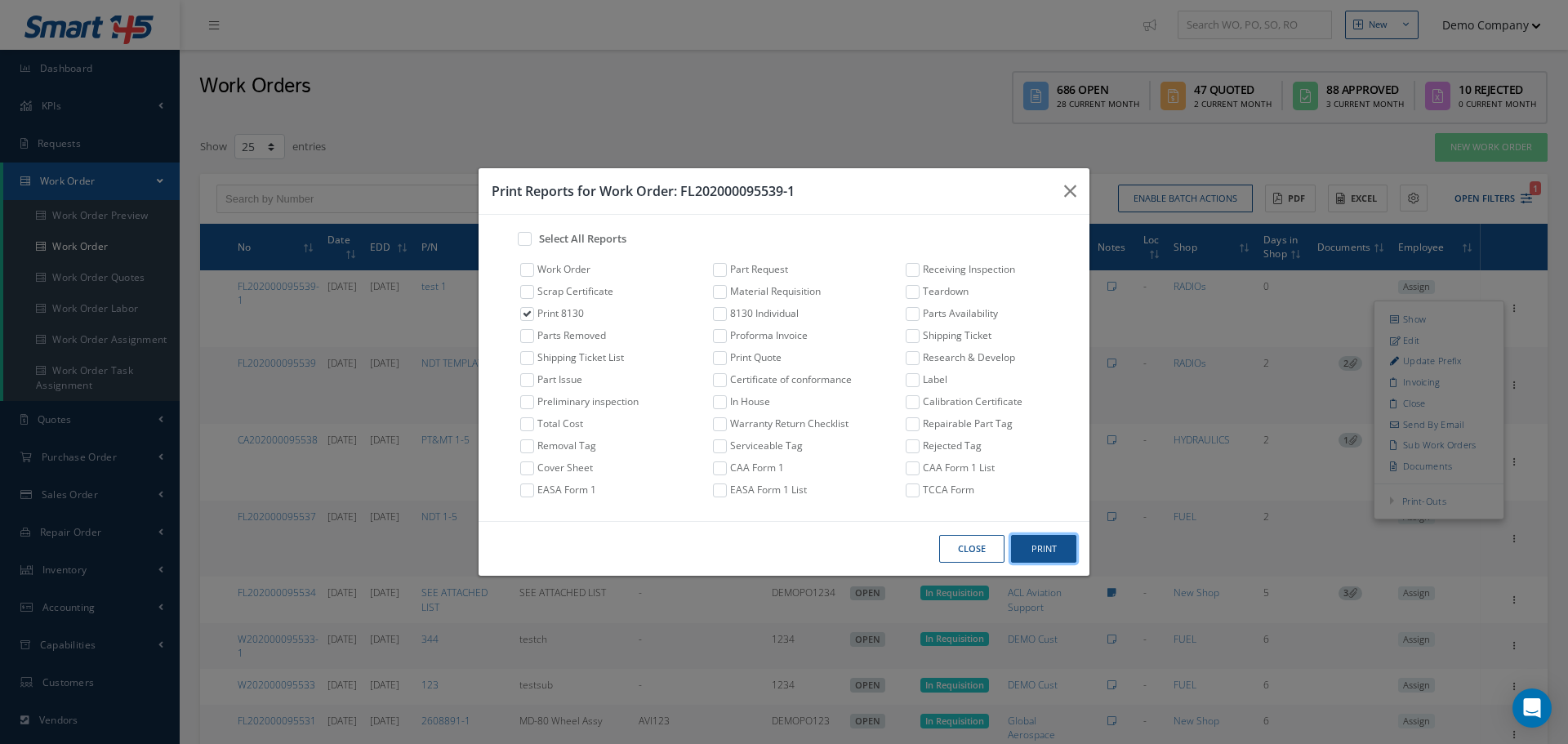
click at [1053, 552] on button "Print" at bounding box center [1043, 549] width 65 height 28
